Goal: Communication & Community: Answer question/provide support

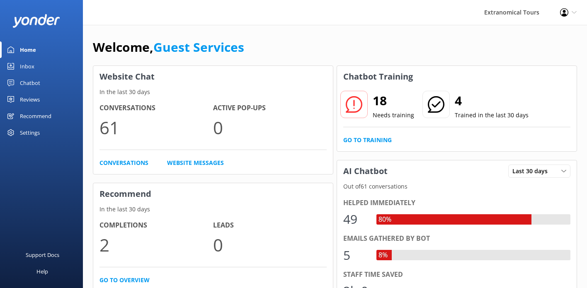
click at [26, 67] on div "Inbox" at bounding box center [27, 66] width 15 height 17
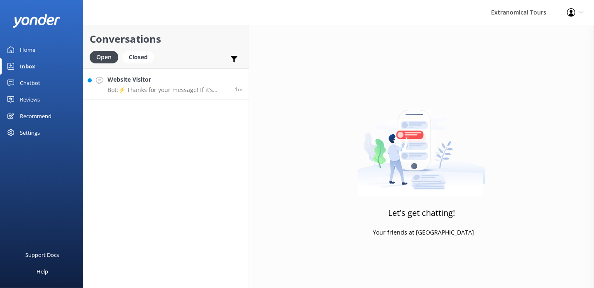
click at [134, 81] on h4 "Website Visitor" at bounding box center [167, 79] width 121 height 9
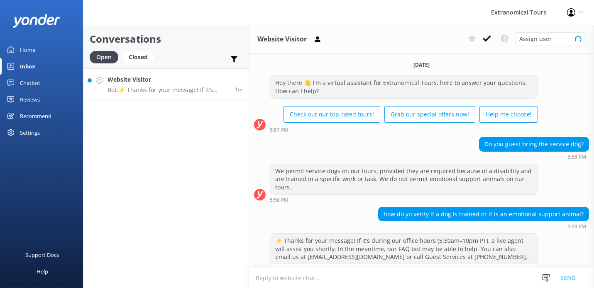
scroll to position [24, 0]
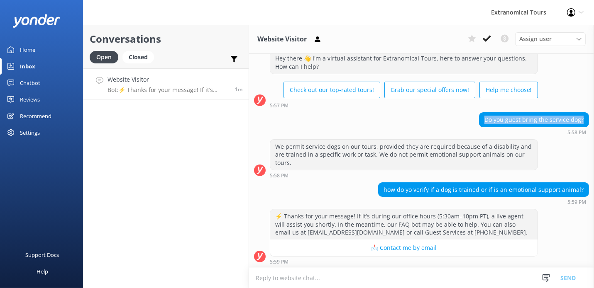
copy div "Do you guest bring the service dog?"
drag, startPoint x: 480, startPoint y: 121, endPoint x: 580, endPoint y: 119, distance: 99.2
click at [580, 119] on div "Do you guest bring the service dog?" at bounding box center [533, 120] width 109 height 14
click at [410, 266] on div "⚡ Thanks for your message! If it’s during our office hours (5:30am–10pm PT), a …" at bounding box center [421, 239] width 345 height 60
click at [408, 275] on textarea at bounding box center [421, 278] width 345 height 20
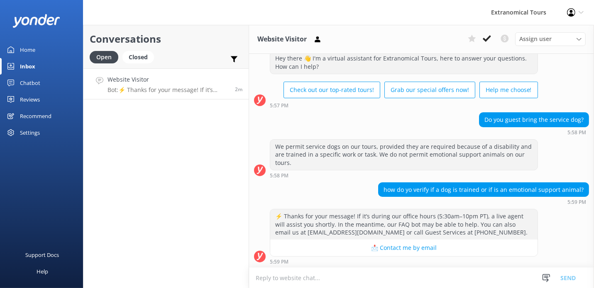
paste textarea "Thank you for reaching out. May we kindly ask which tour you are interested in,…"
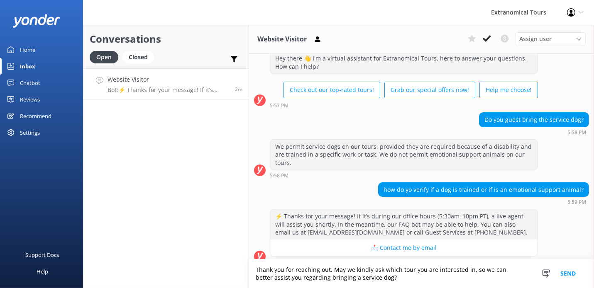
scroll to position [33, 0]
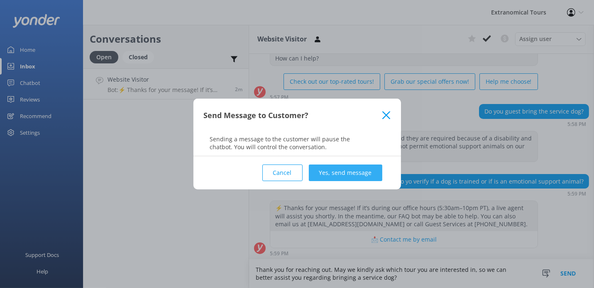
type textarea "Thank you for reaching out. May we kindly ask which tour you are interested in,…"
click at [348, 176] on button "Yes, send message" at bounding box center [345, 173] width 73 height 17
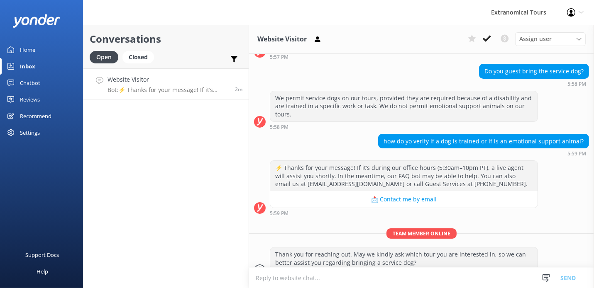
scroll to position [86, 0]
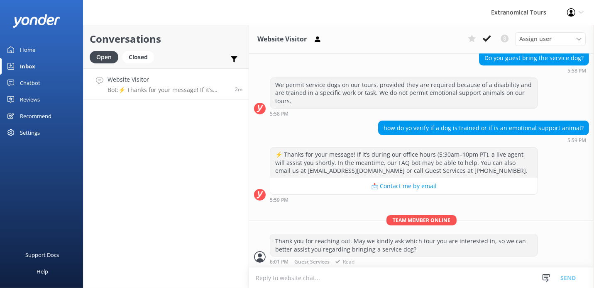
click at [579, 240] on div "Thank you for reaching out. May we kindly ask which tour you are interested in,…" at bounding box center [421, 249] width 345 height 31
